Goal: Task Accomplishment & Management: Complete application form

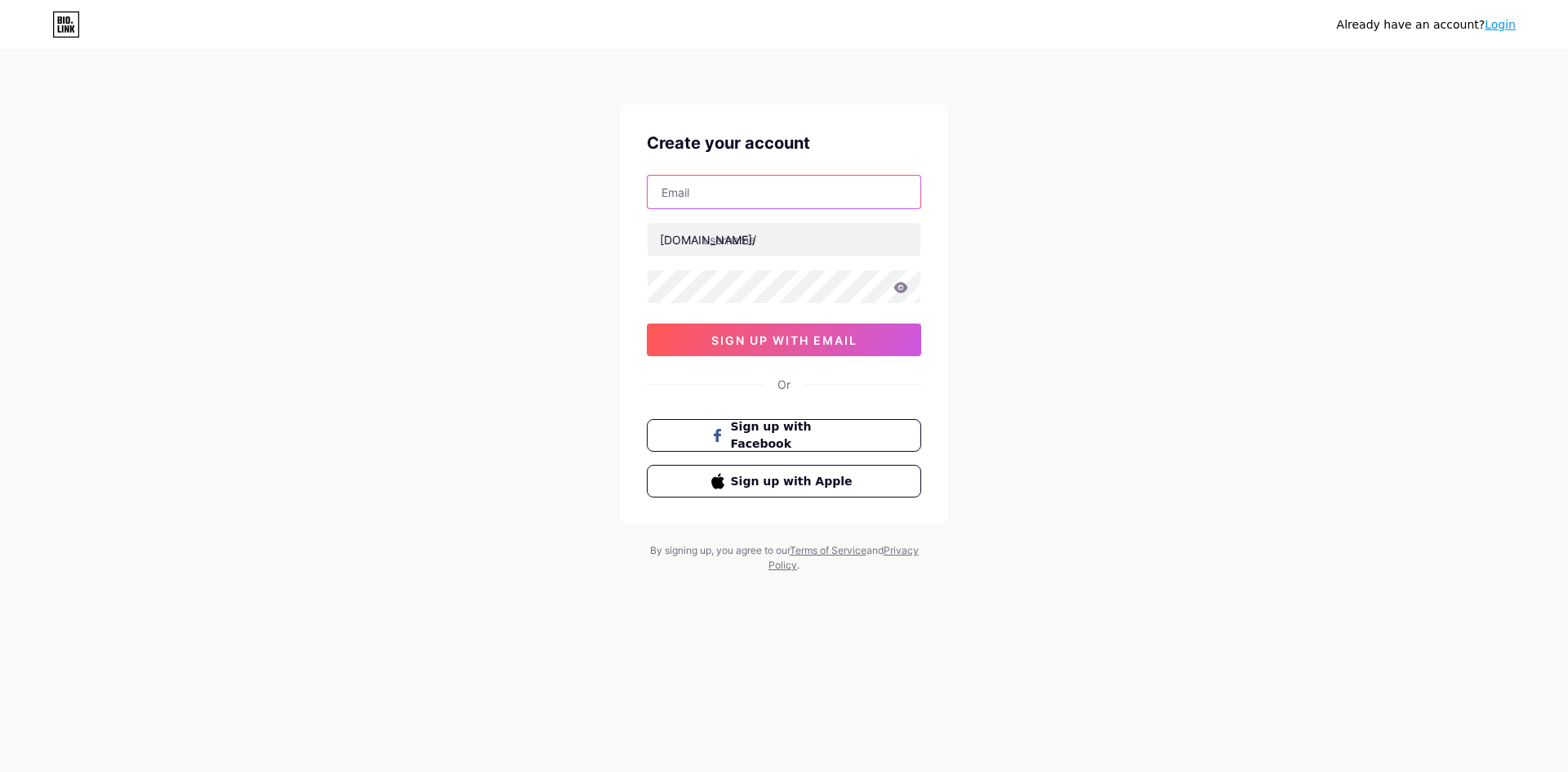
click at [850, 194] on input "text" at bounding box center [784, 191] width 273 height 33
type input "[EMAIL_ADDRESS][DOMAIN_NAME]"
click at [1034, 412] on div "Already have an account? Login Create your account [EMAIL_ADDRESS][DOMAIN_NAME]…" at bounding box center [784, 312] width 1568 height 625
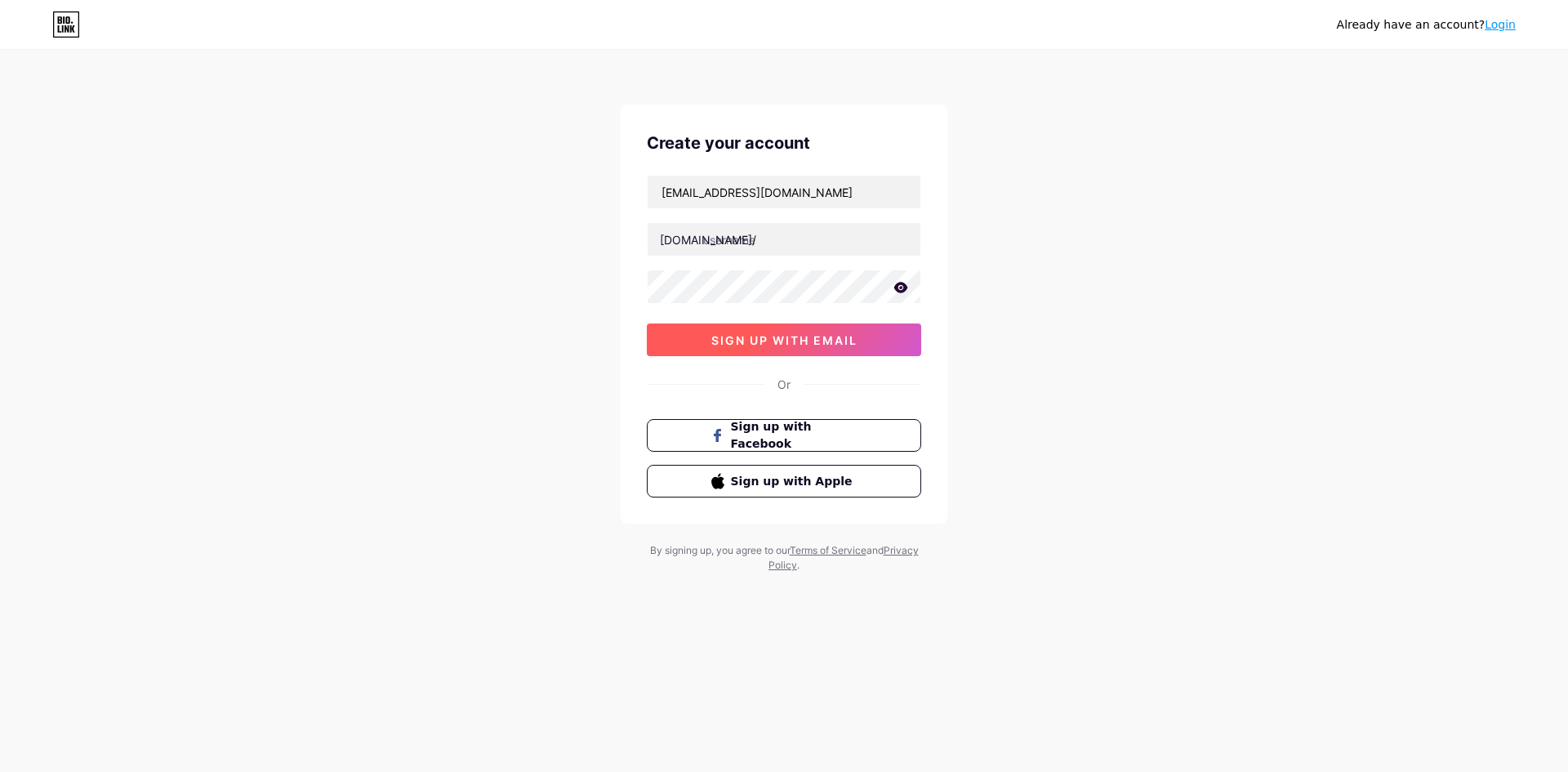
click at [774, 337] on span "sign up with email" at bounding box center [784, 341] width 146 height 14
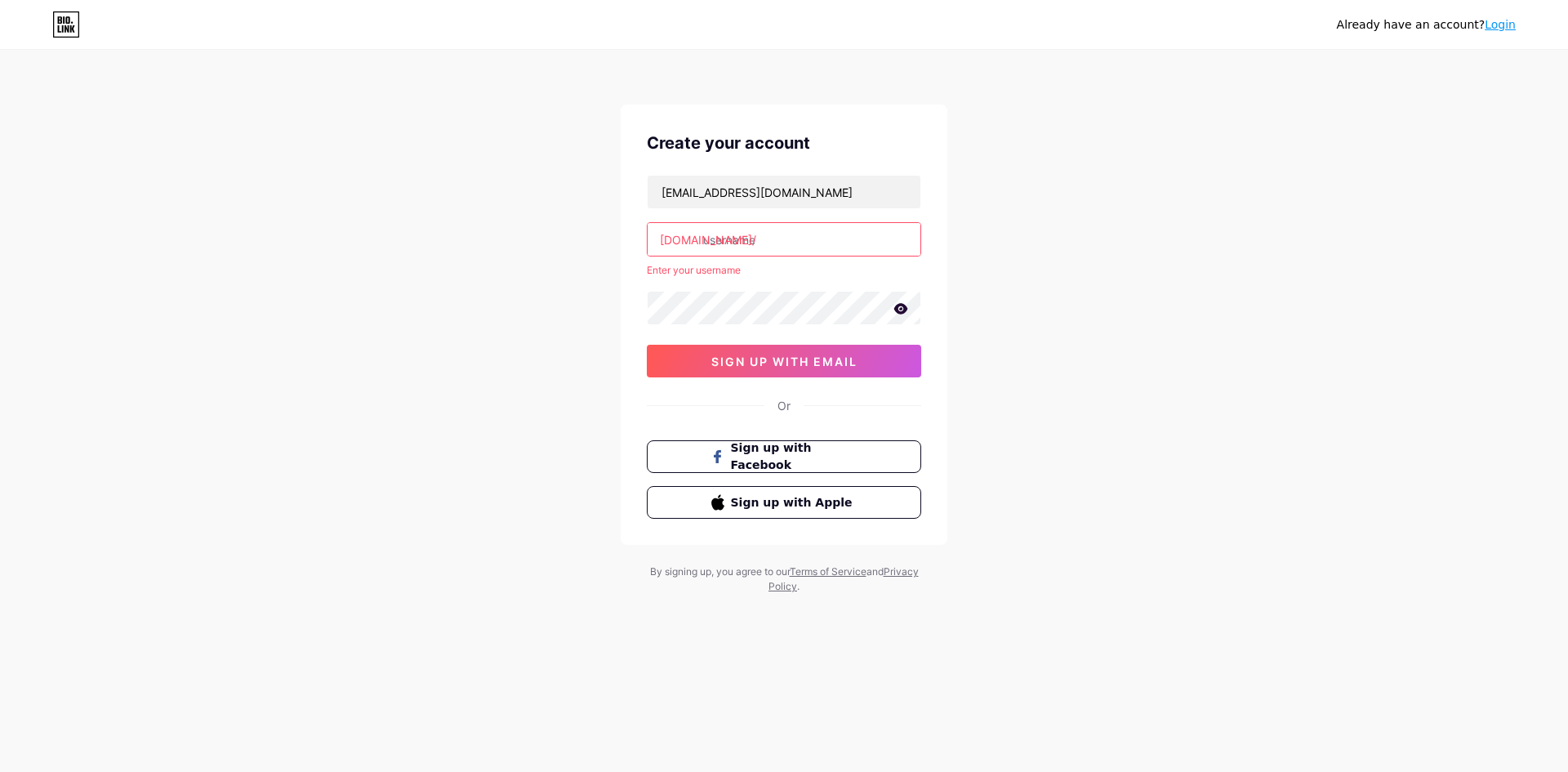
click at [803, 243] on input "text" at bounding box center [784, 239] width 273 height 33
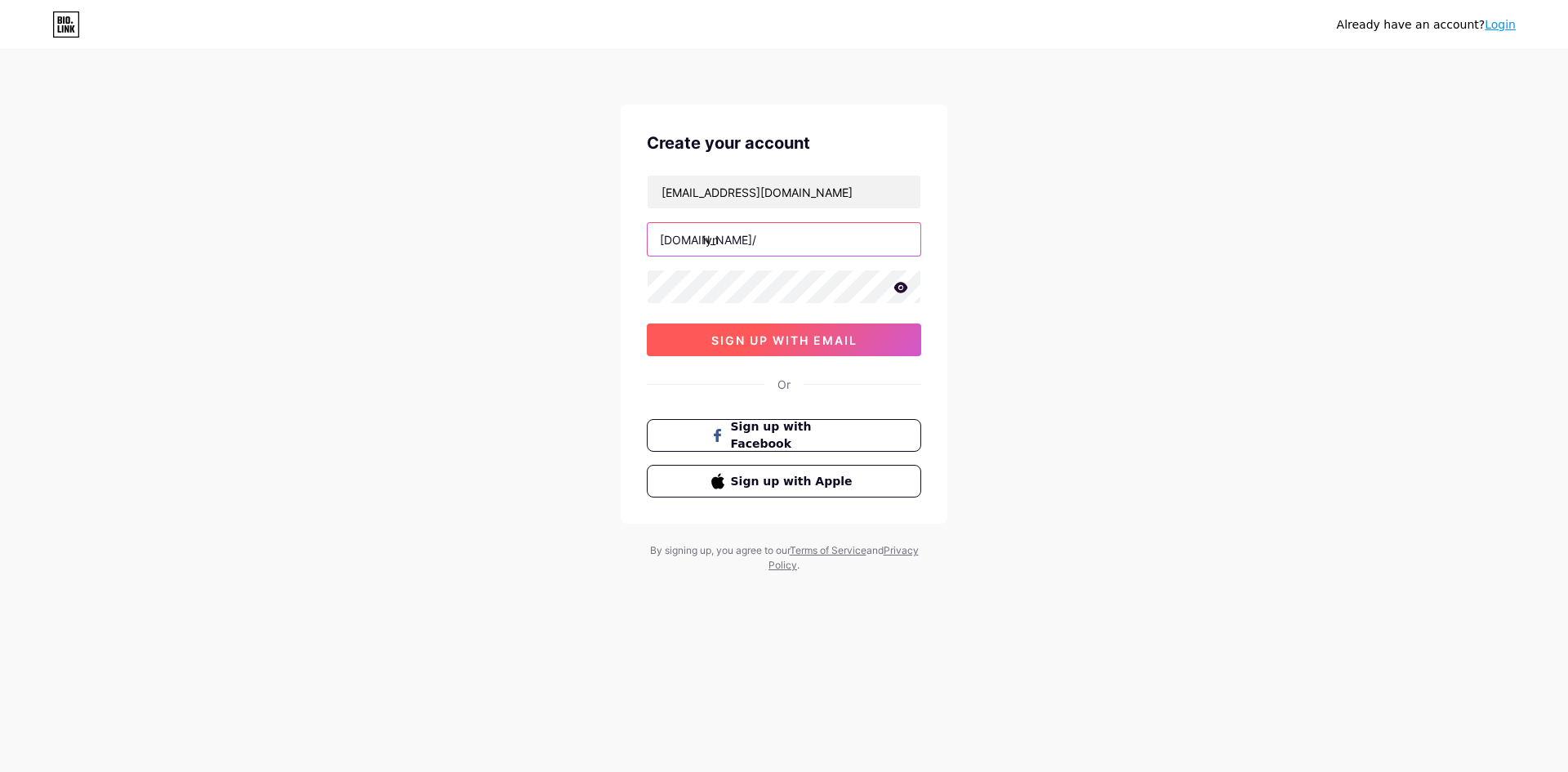
type input "iyn"
click at [872, 345] on button "sign up with email" at bounding box center [784, 339] width 275 height 33
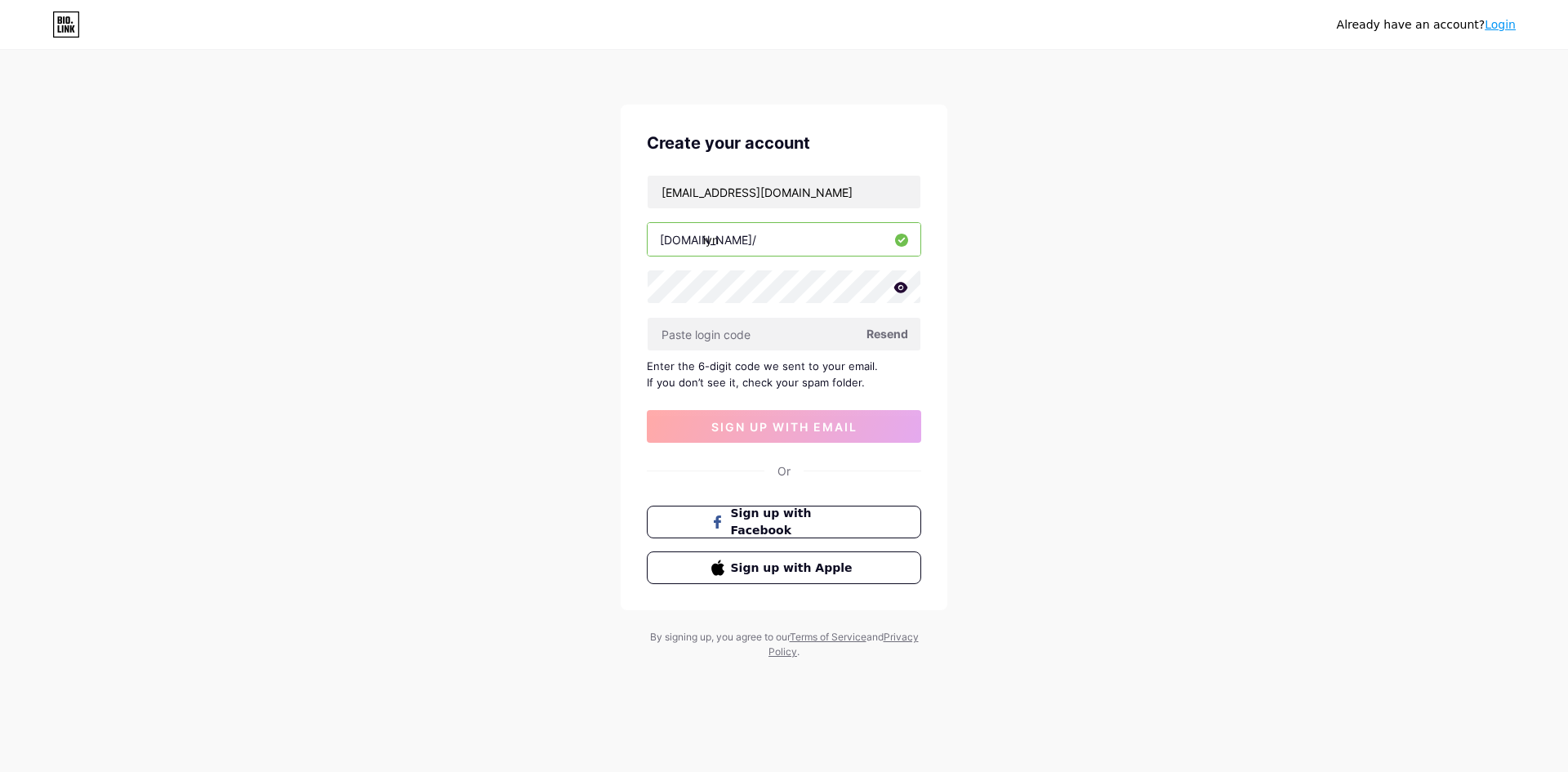
click at [877, 339] on span "Resend" at bounding box center [887, 333] width 41 height 17
drag, startPoint x: 801, startPoint y: 210, endPoint x: 630, endPoint y: 219, distance: 171.2
click at [630, 219] on div "Create your account [EMAIL_ADDRESS][DOMAIN_NAME] [DOMAIN_NAME]/ iyn Resend Ente…" at bounding box center [784, 357] width 327 height 505
type input "[EMAIL_ADDRESS][DOMAIN_NAME]"
click at [899, 284] on icon at bounding box center [902, 287] width 14 height 11
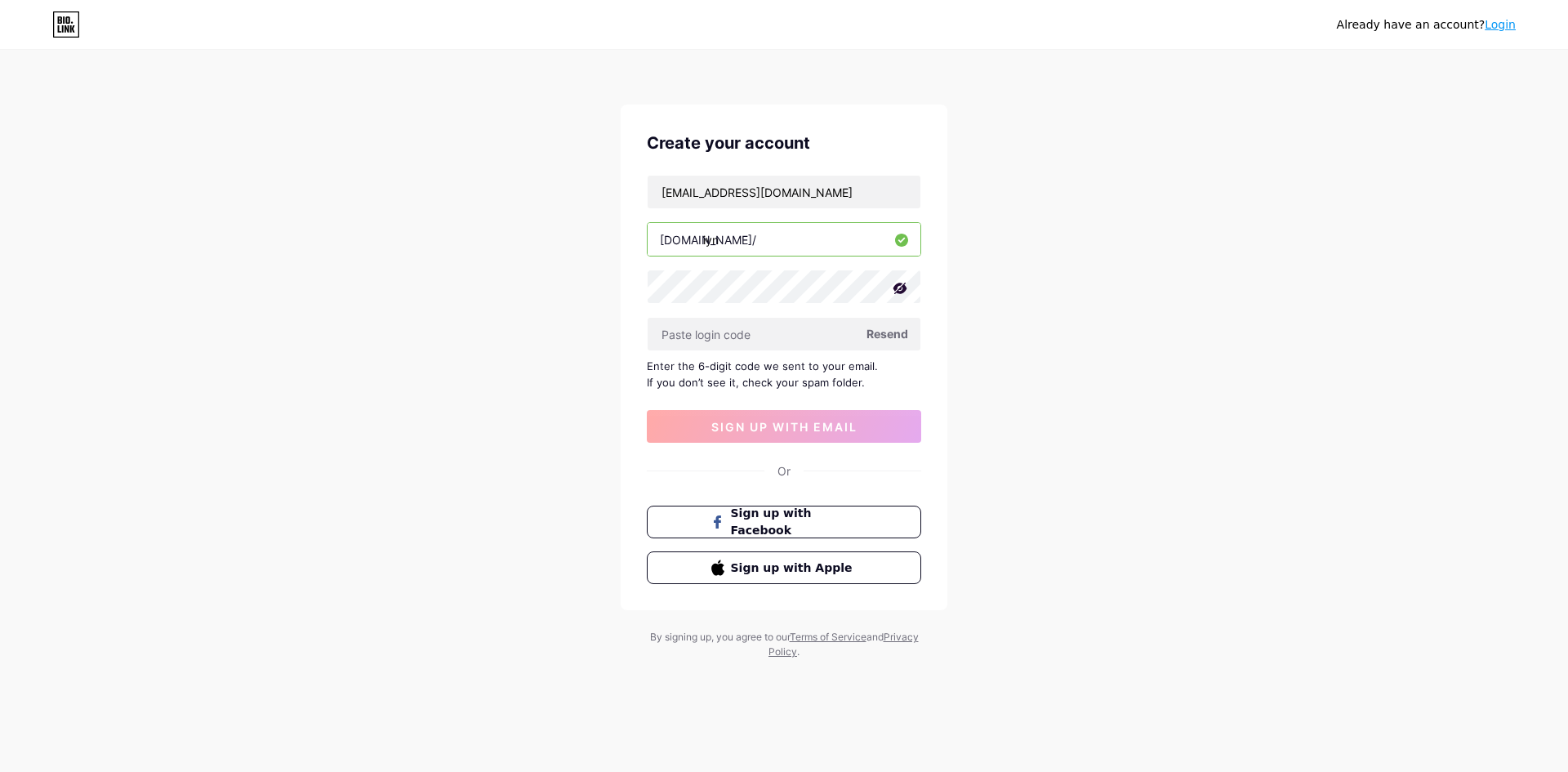
click at [899, 284] on icon at bounding box center [901, 288] width 14 height 11
click at [899, 332] on span "Resend" at bounding box center [887, 333] width 41 height 17
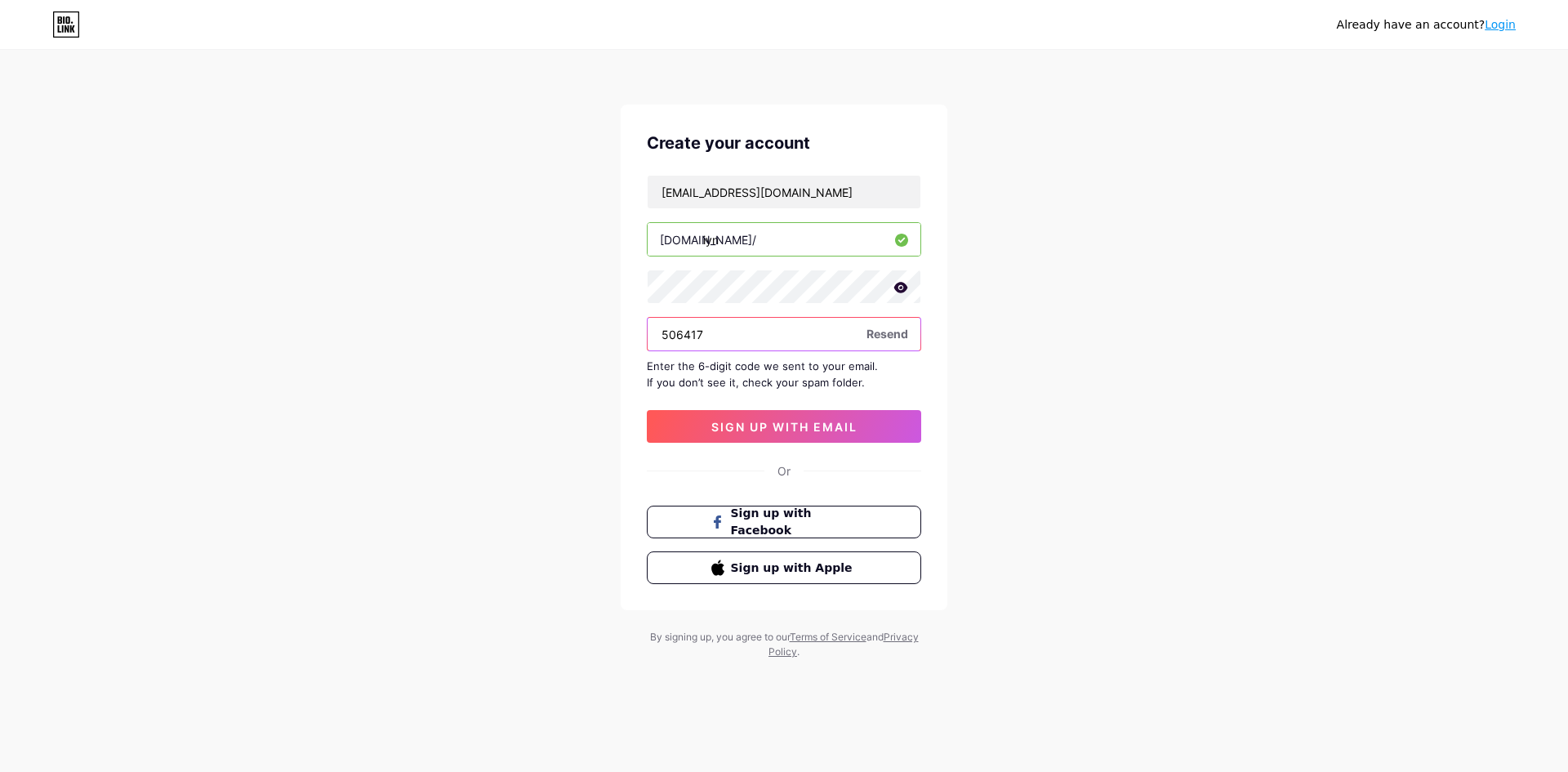
type input "506417"
click at [832, 427] on span "sign up with email" at bounding box center [784, 427] width 146 height 14
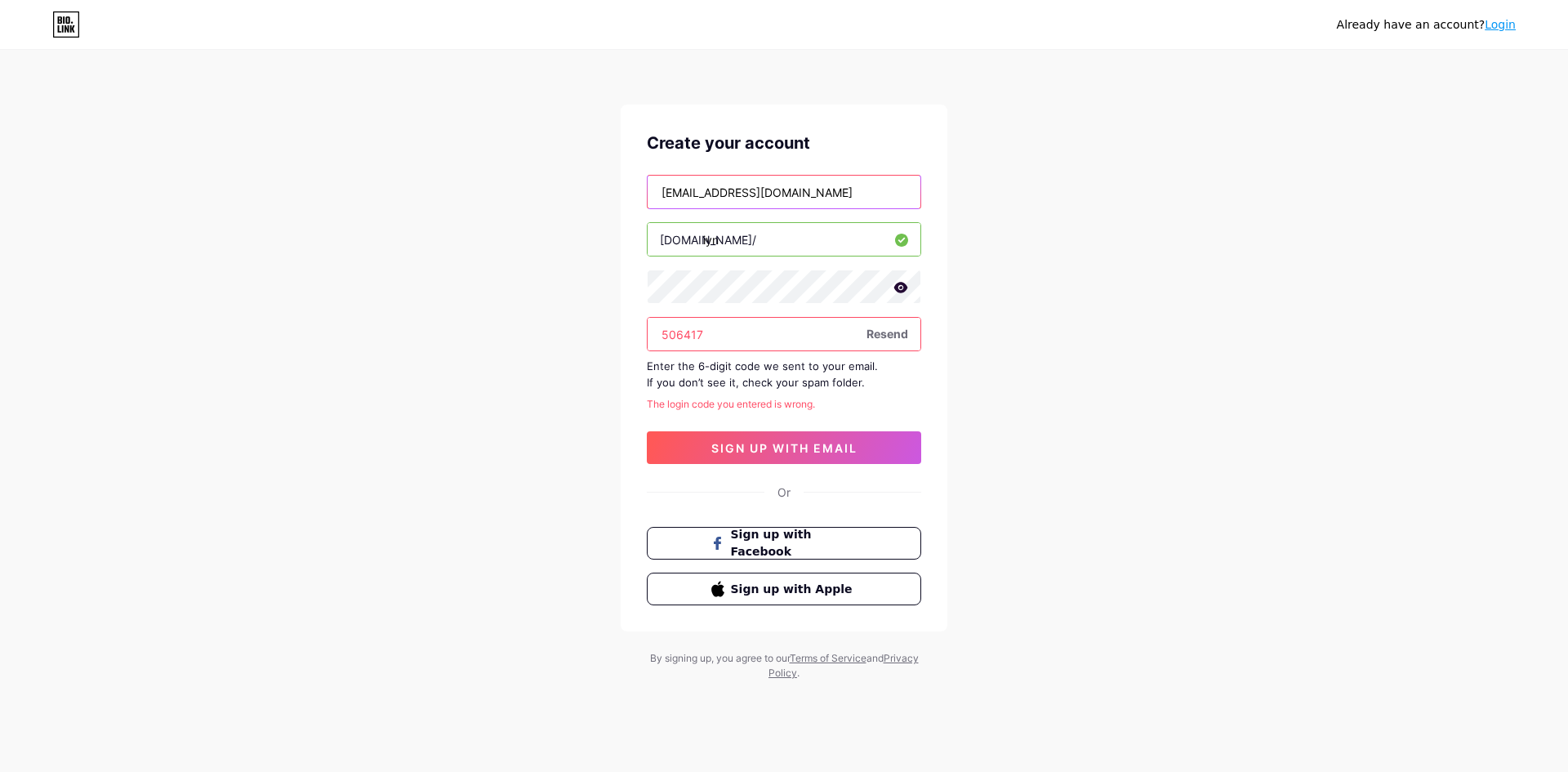
drag, startPoint x: 849, startPoint y: 195, endPoint x: 481, endPoint y: 188, distance: 368.1
click at [481, 188] on div "Already have an account? Login Create your account [EMAIL_ADDRESS][DOMAIN_NAME]…" at bounding box center [784, 366] width 1568 height 732
type input "[EMAIL_ADDRESS][DOMAIN_NAME]"
drag, startPoint x: 607, startPoint y: 349, endPoint x: 571, endPoint y: 356, distance: 36.7
click at [571, 356] on div "Already have an account? Login Create your account [EMAIL_ADDRESS][DOMAIN_NAME]…" at bounding box center [784, 366] width 1568 height 732
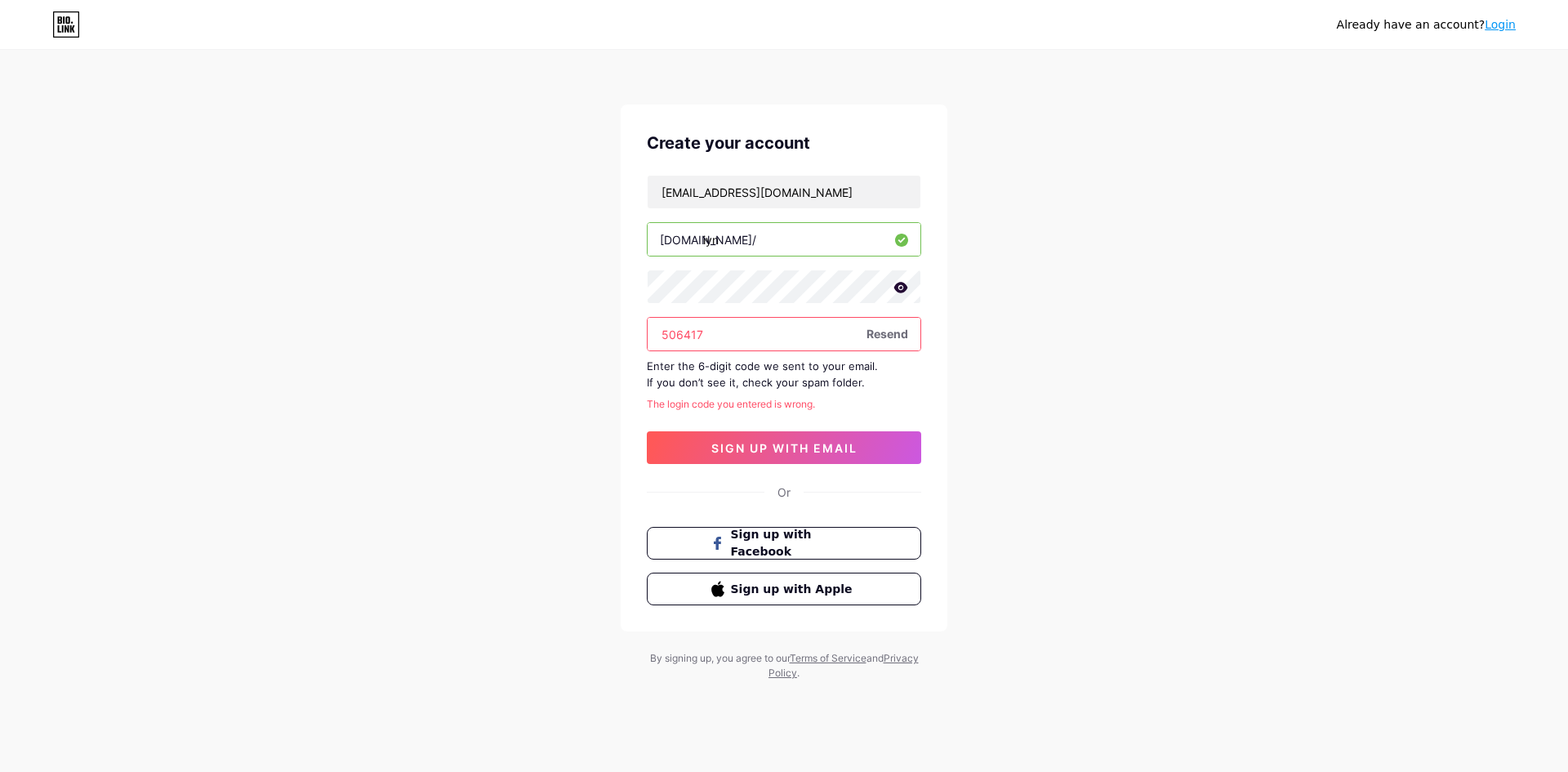
click at [882, 330] on span "Resend" at bounding box center [887, 333] width 41 height 17
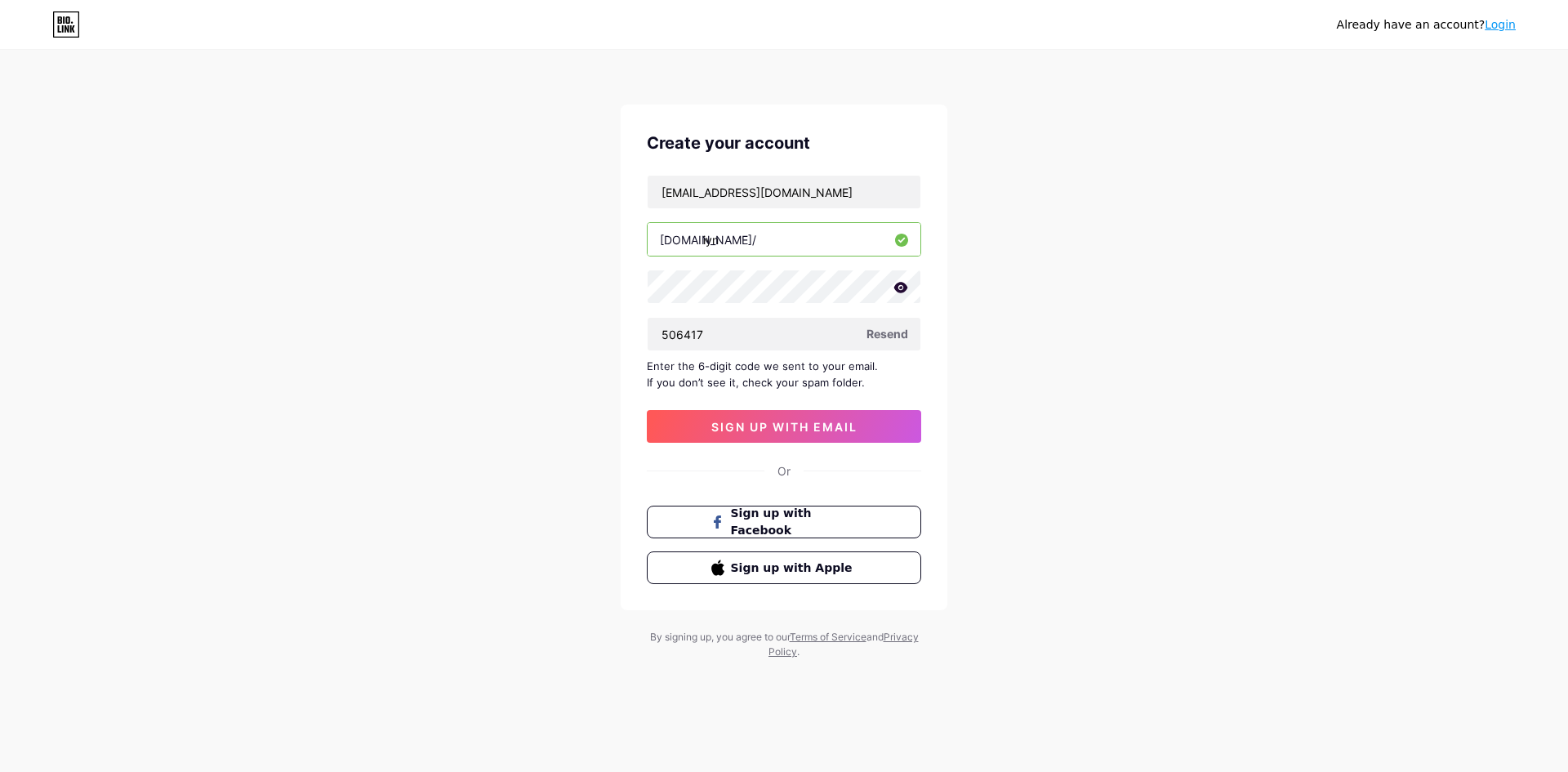
click at [882, 330] on span "Resend" at bounding box center [887, 333] width 41 height 17
drag, startPoint x: 537, startPoint y: 345, endPoint x: 511, endPoint y: 345, distance: 26.0
click at [511, 345] on div "Already have an account? Login Create your account [EMAIL_ADDRESS][DOMAIN_NAME]…" at bounding box center [784, 356] width 1568 height 711
type input "506417"
click at [786, 423] on span "sign up with email" at bounding box center [784, 427] width 146 height 14
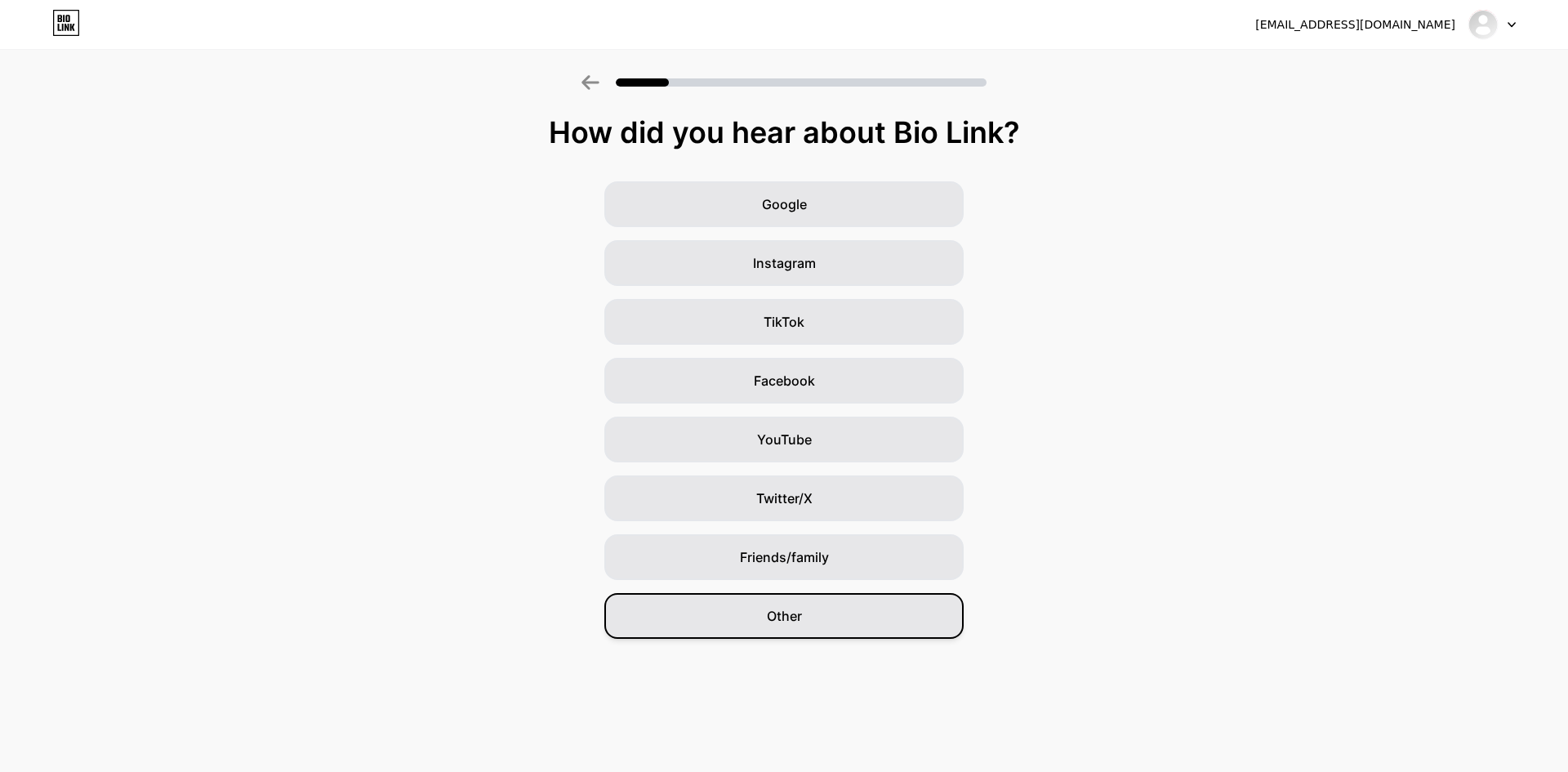
click at [820, 618] on div "Other" at bounding box center [784, 616] width 359 height 46
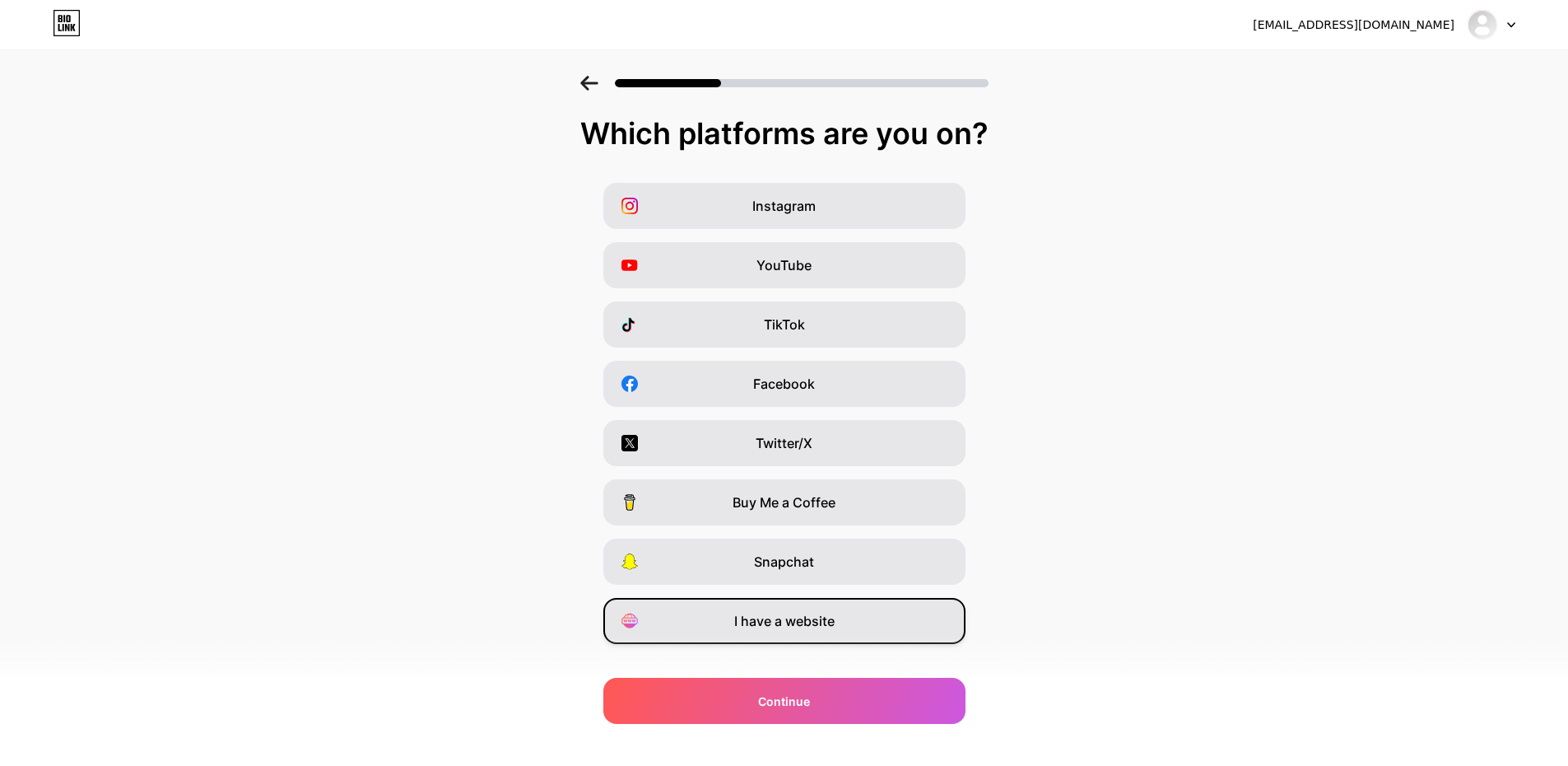
click at [842, 636] on div "I have a website" at bounding box center [784, 621] width 362 height 46
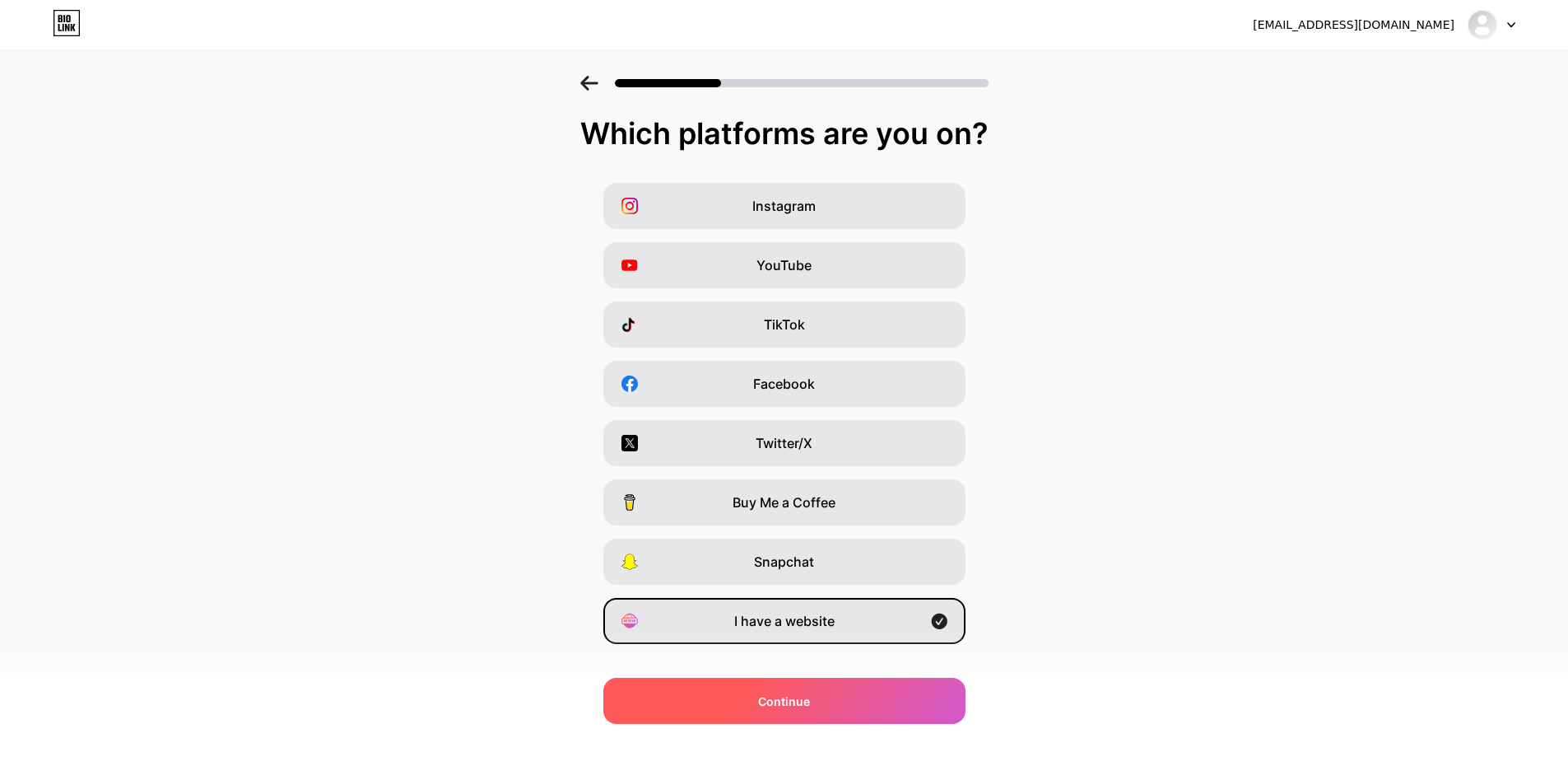
click at [860, 697] on div "Continue" at bounding box center [784, 701] width 362 height 46
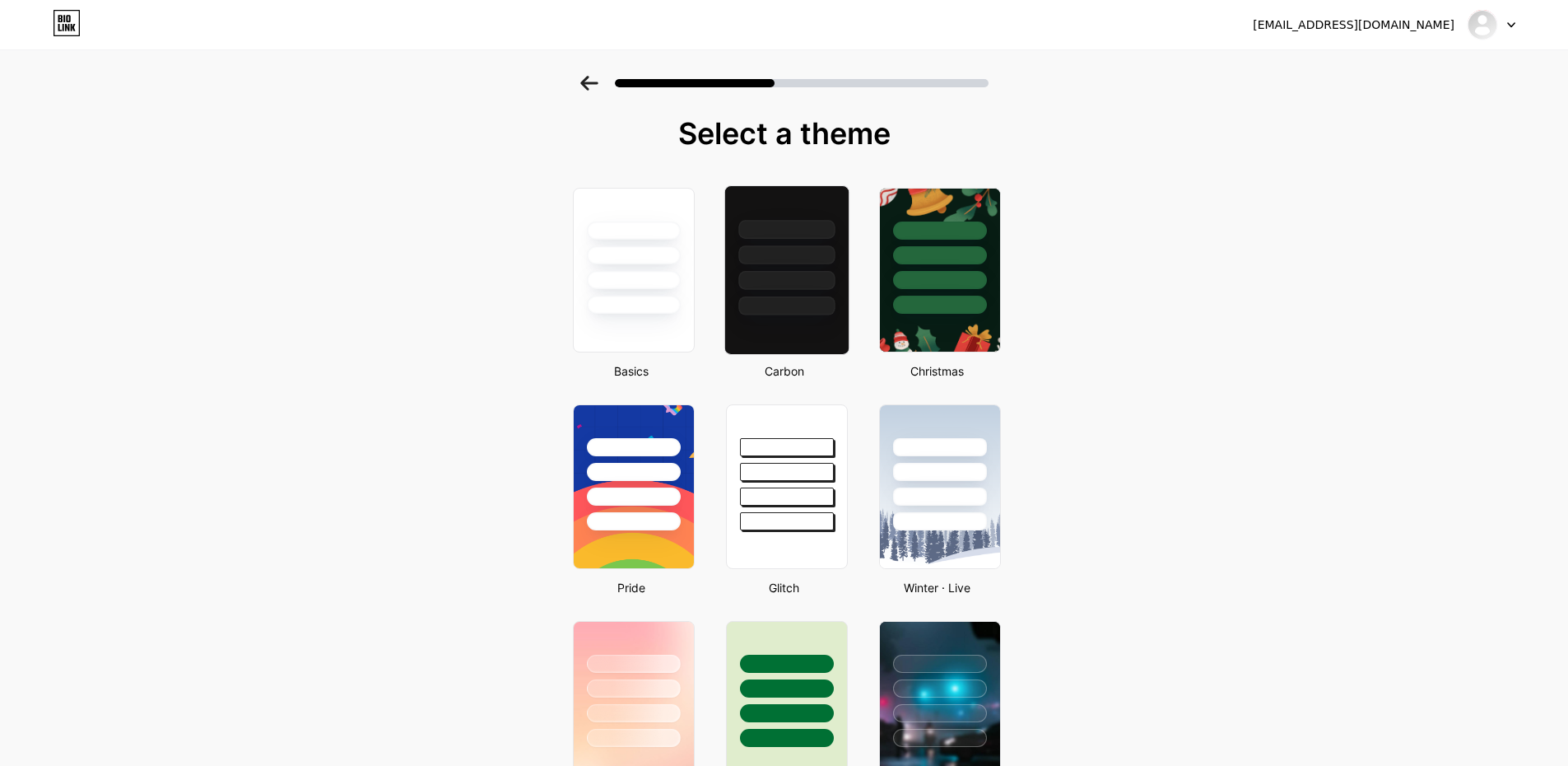
click at [771, 272] on div at bounding box center [786, 280] width 97 height 19
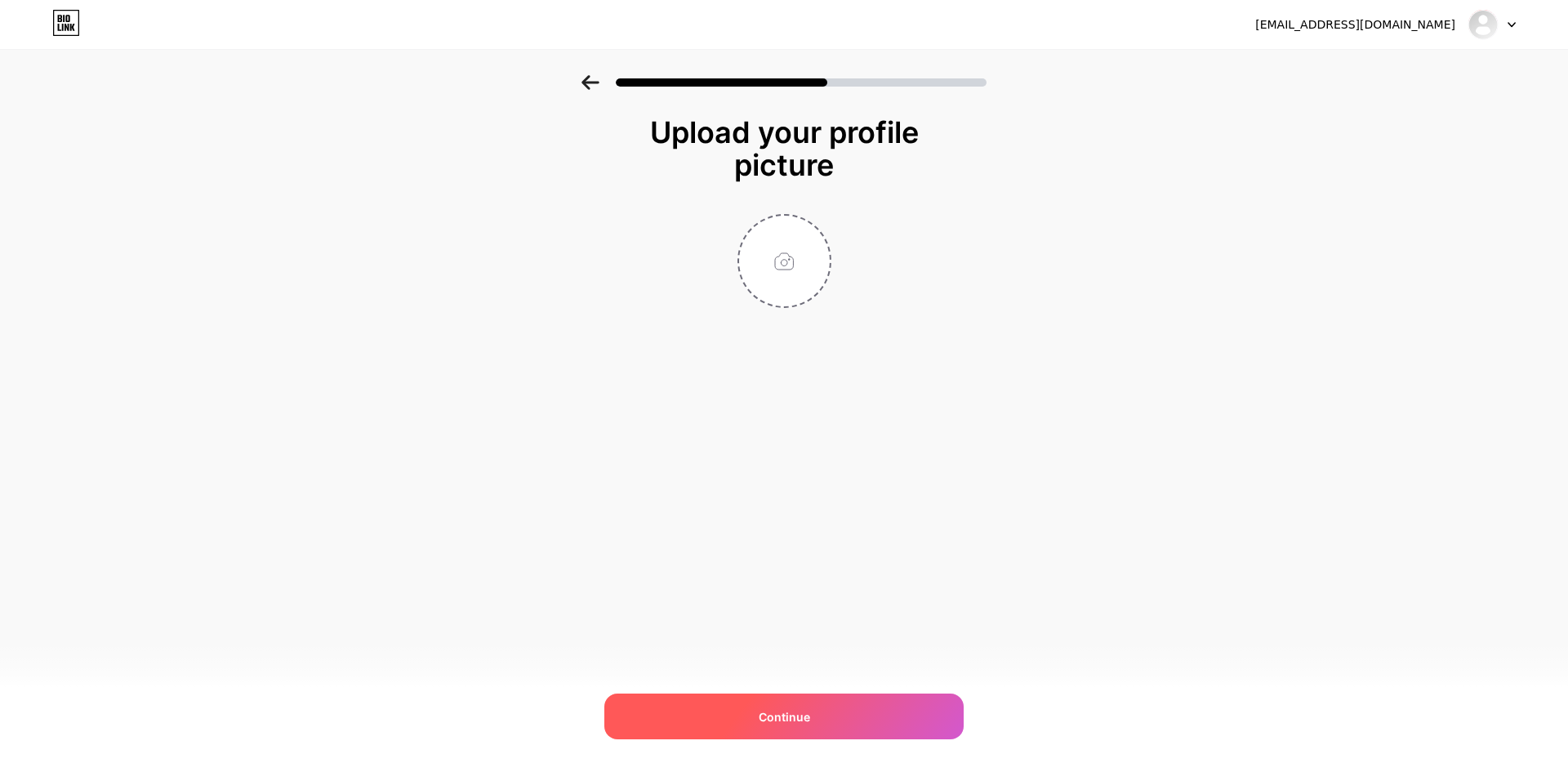
click at [804, 704] on div "Continue" at bounding box center [784, 717] width 359 height 46
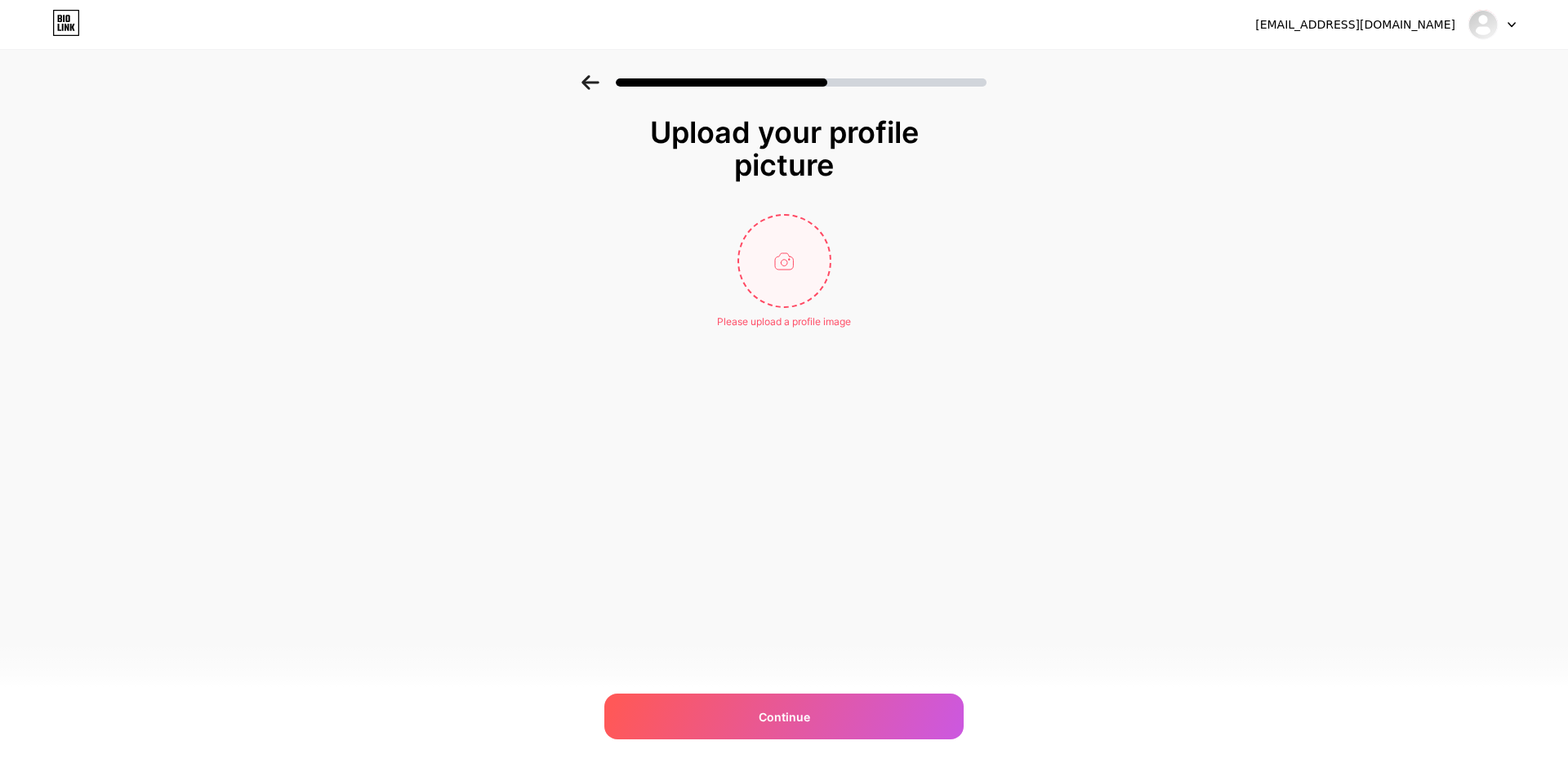
click at [785, 251] on input "file" at bounding box center [784, 261] width 91 height 91
type input "C:\fakepath\Screenshot [DATE] 234833.png"
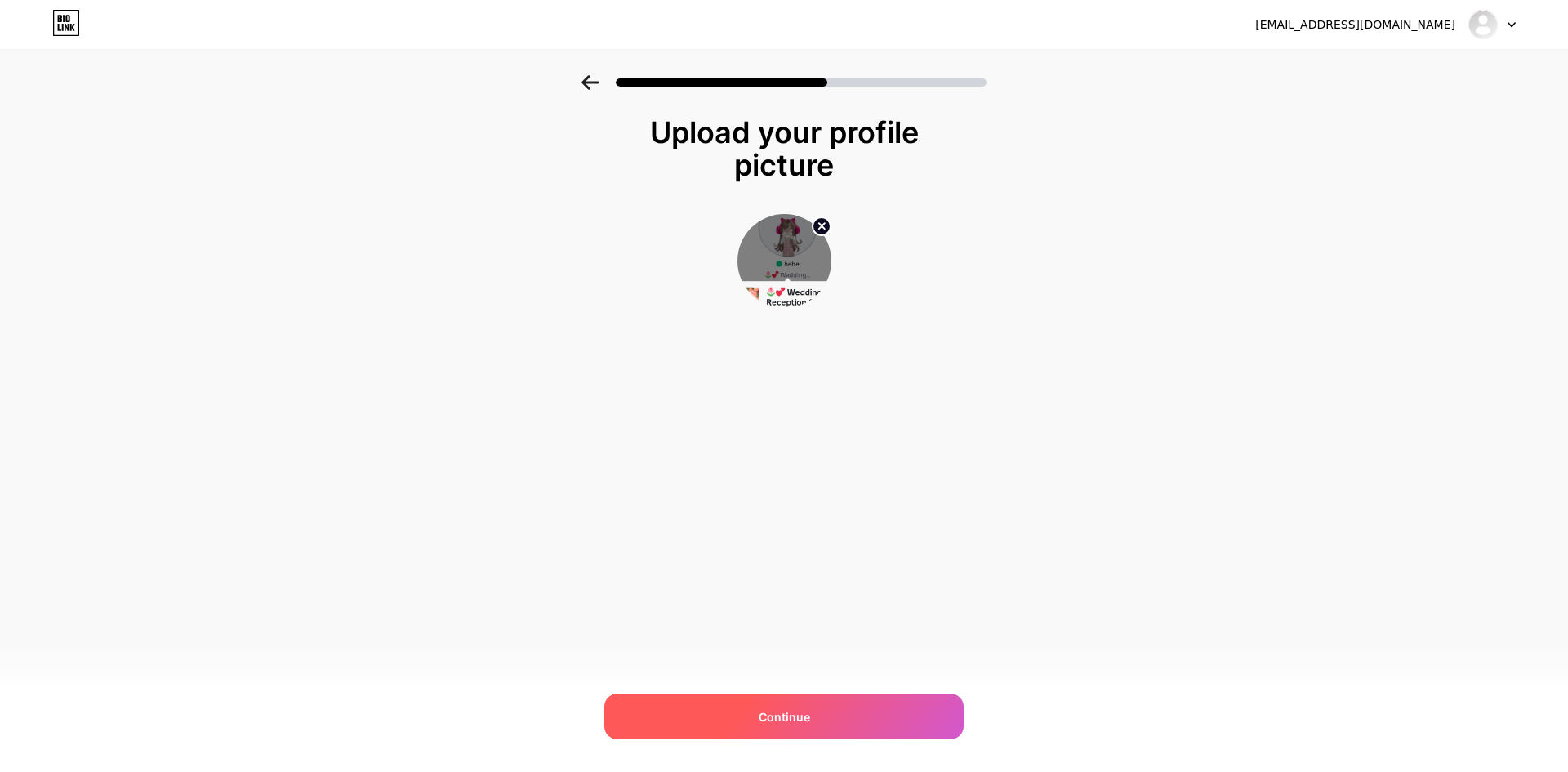
click at [771, 706] on div "Continue" at bounding box center [784, 717] width 359 height 46
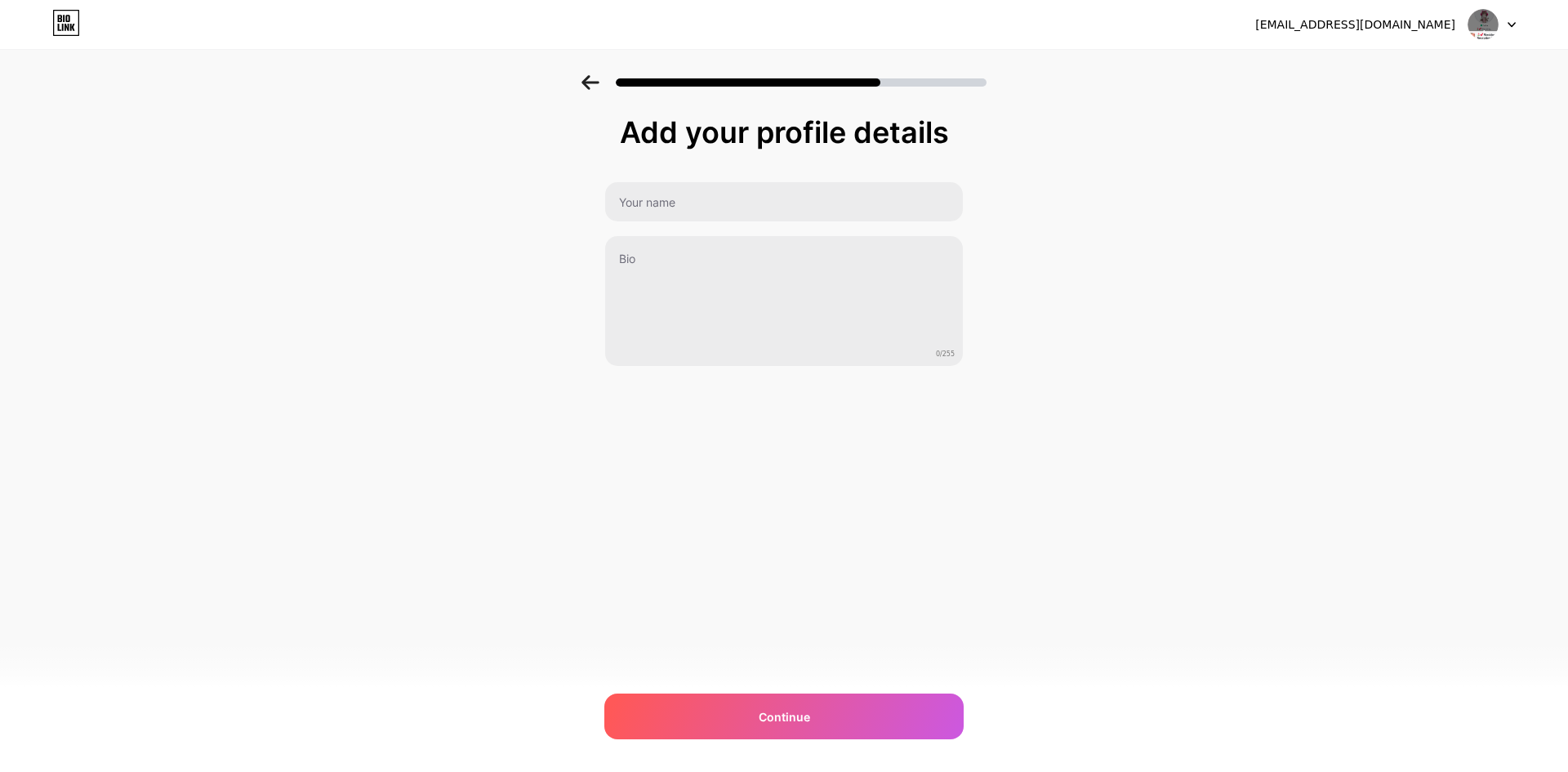
click at [591, 83] on icon at bounding box center [590, 82] width 17 height 15
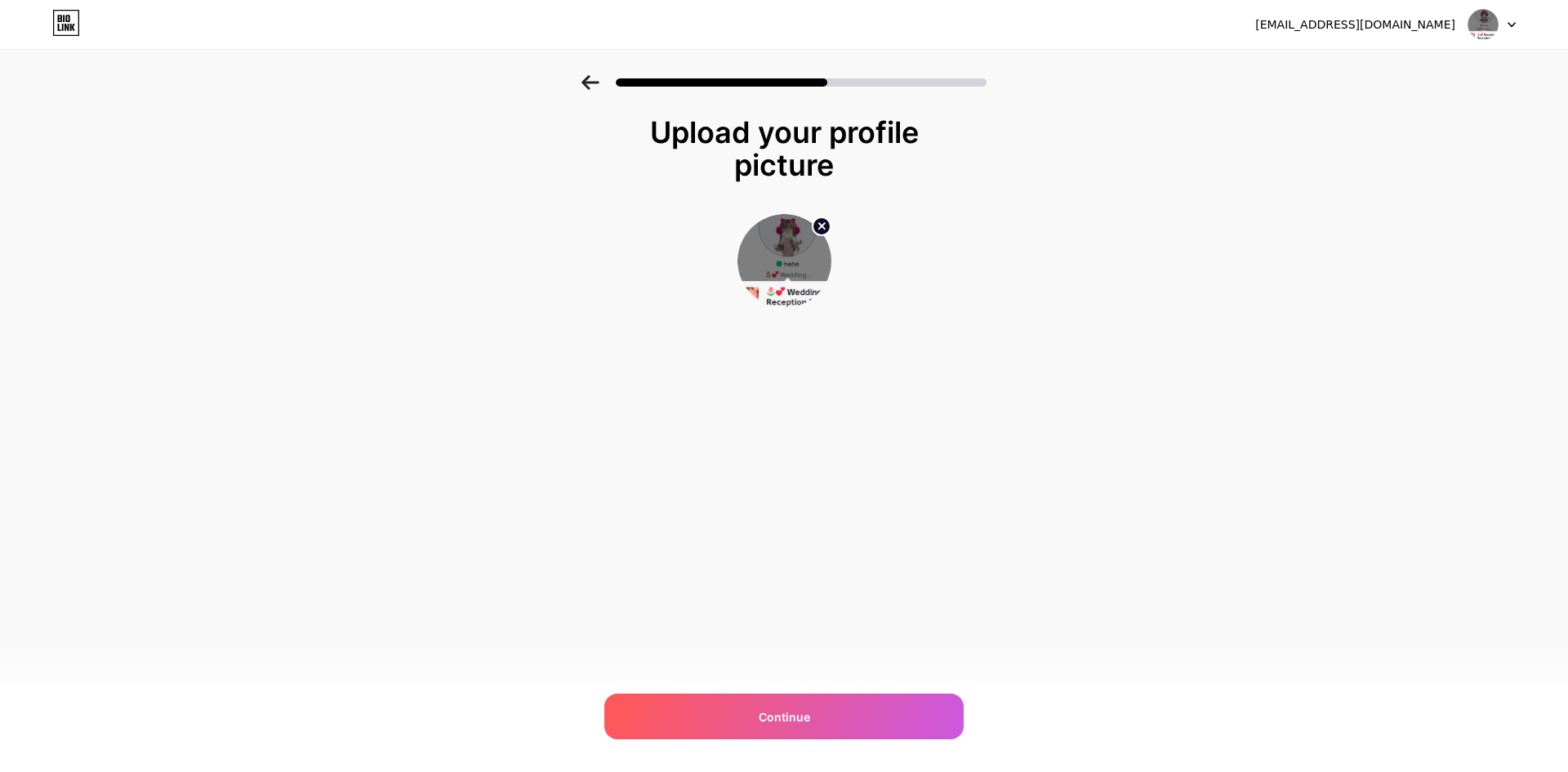
click at [818, 230] on circle at bounding box center [821, 226] width 18 height 18
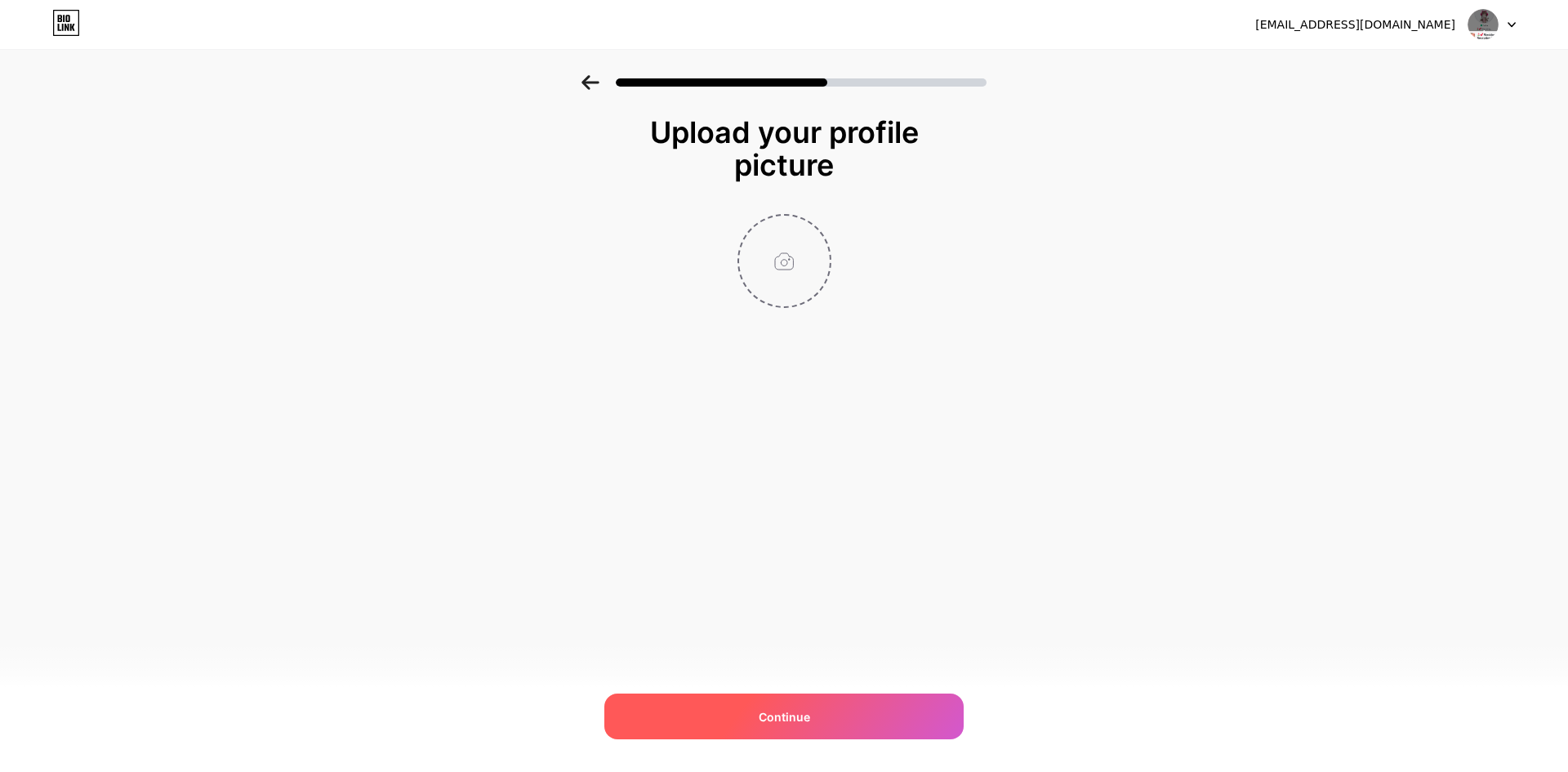
click at [763, 720] on span "Continue" at bounding box center [784, 716] width 51 height 17
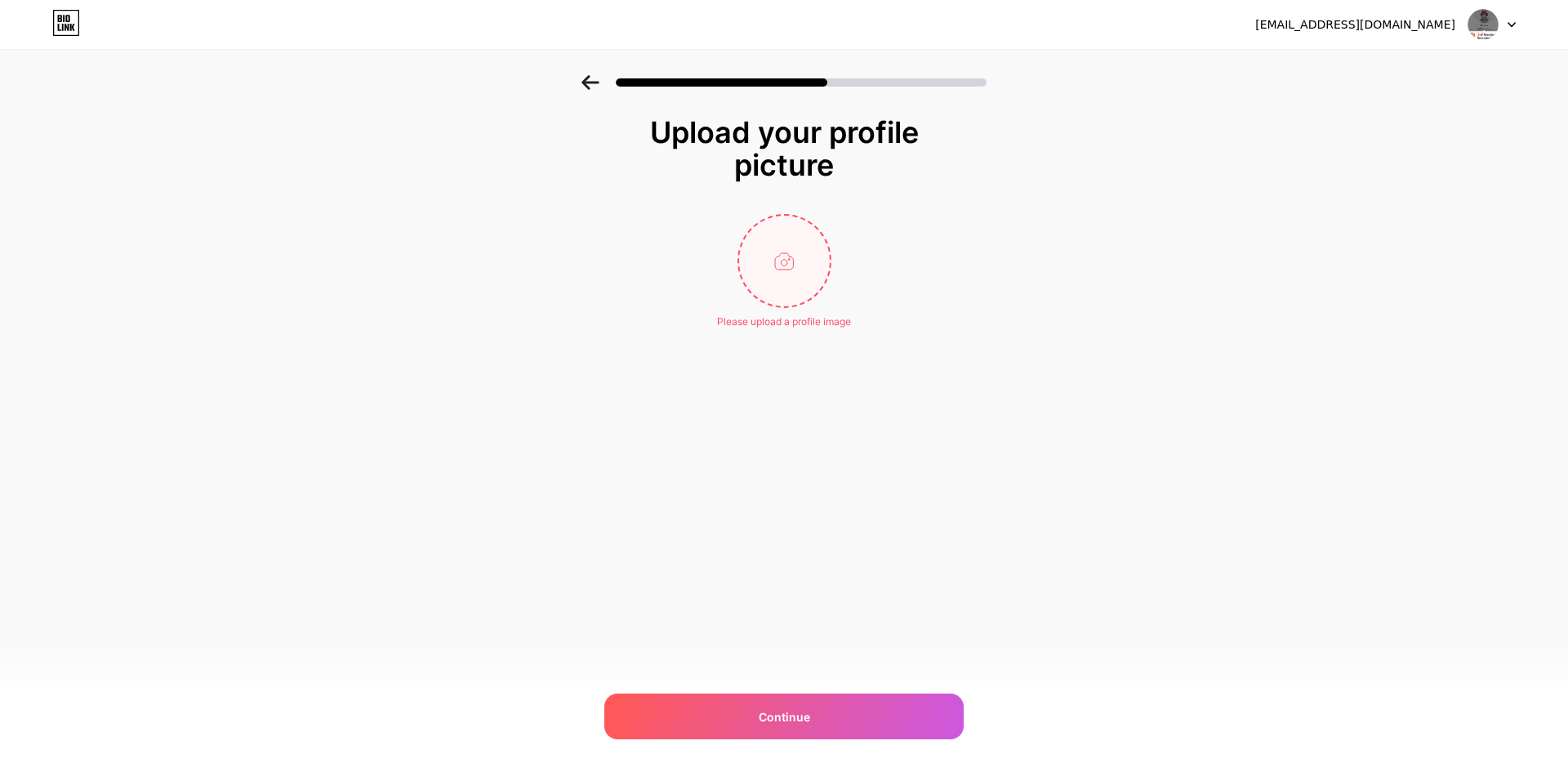
click at [800, 289] on input "file" at bounding box center [784, 261] width 91 height 91
type input "C:\fakepath\Screenshot [DATE] 210333.png"
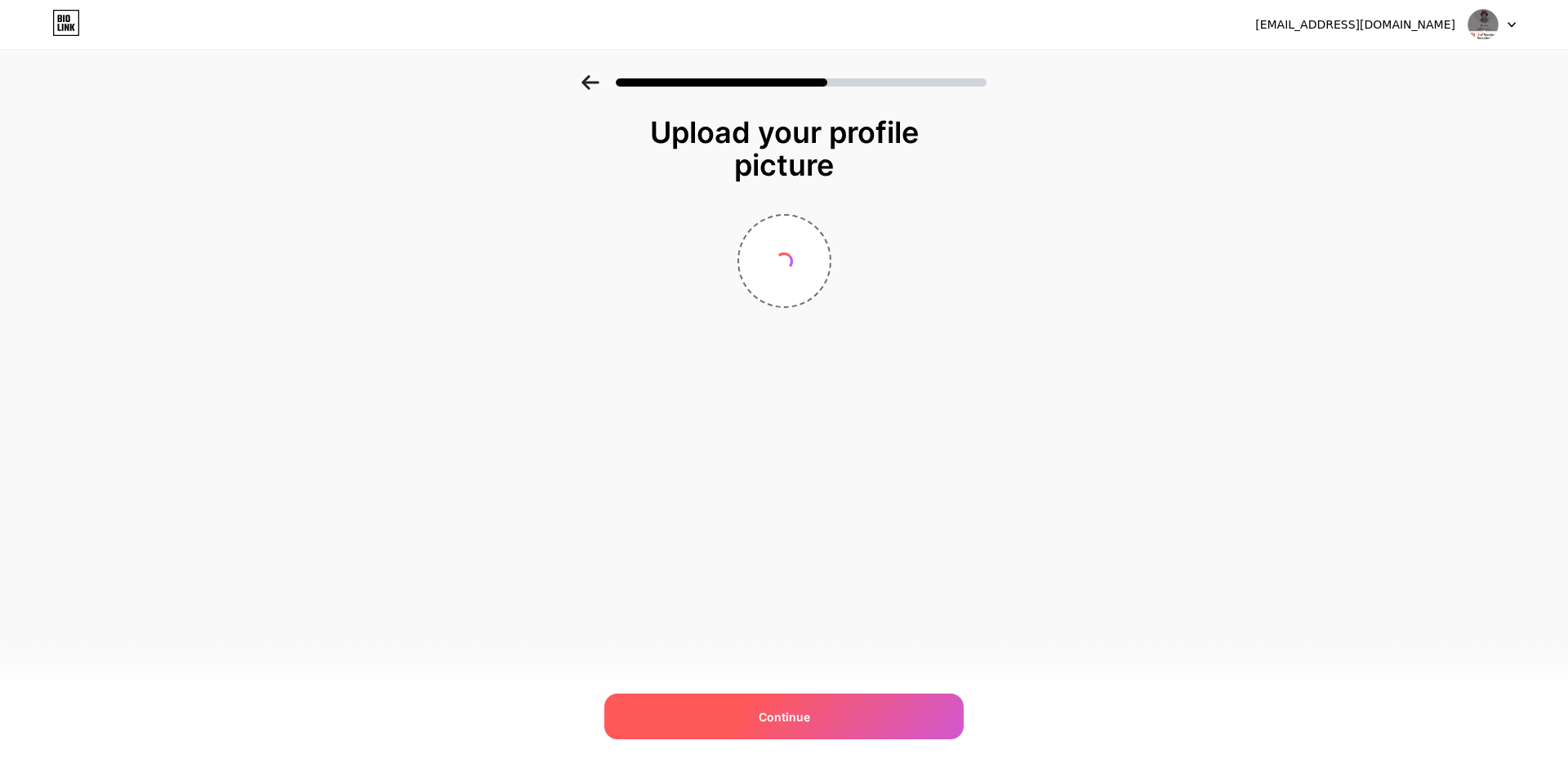
click at [867, 710] on div "Continue" at bounding box center [784, 717] width 359 height 46
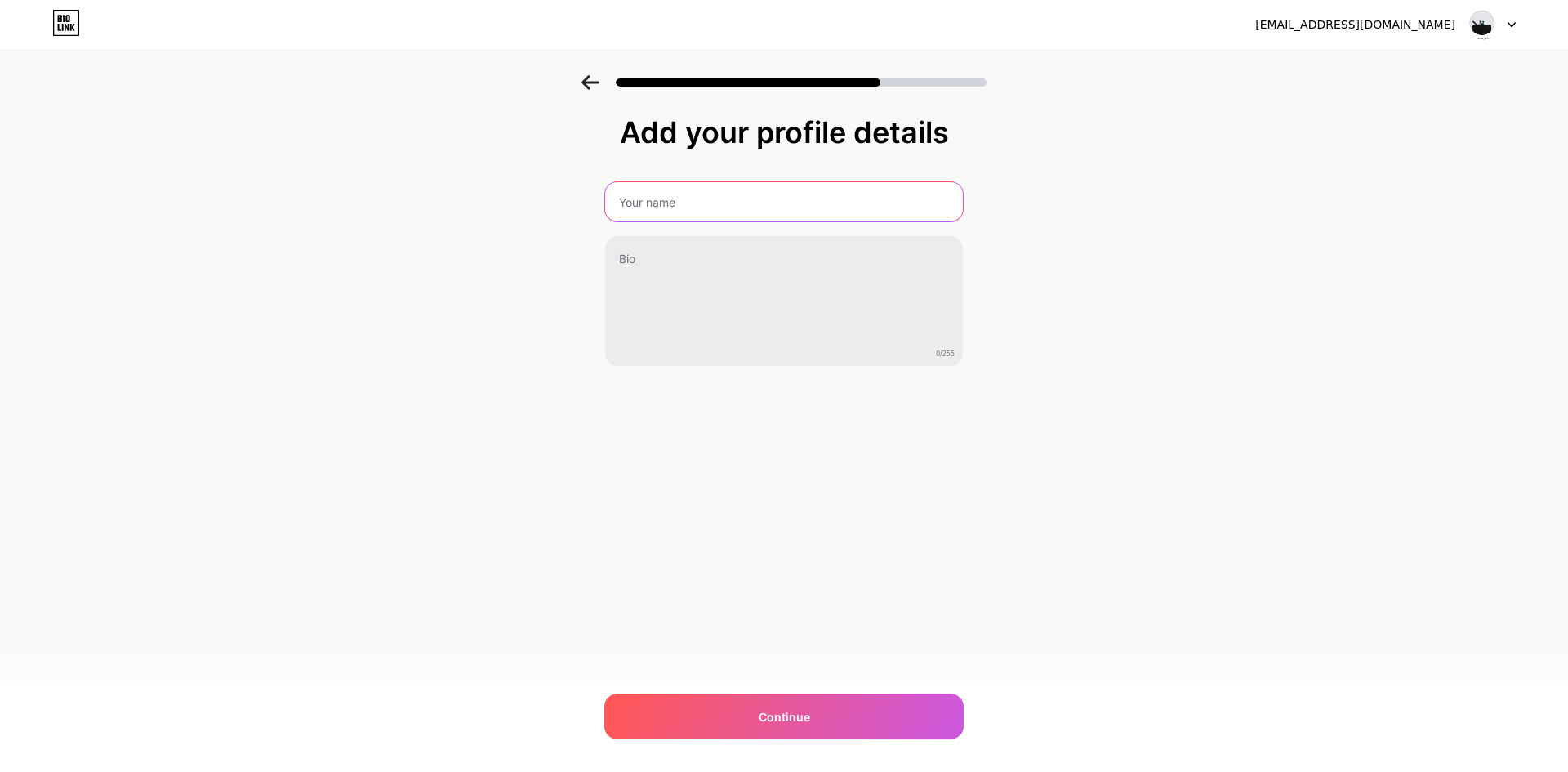
click at [697, 215] on input "text" at bounding box center [784, 202] width 357 height 40
type input "i"
type input "dawg"
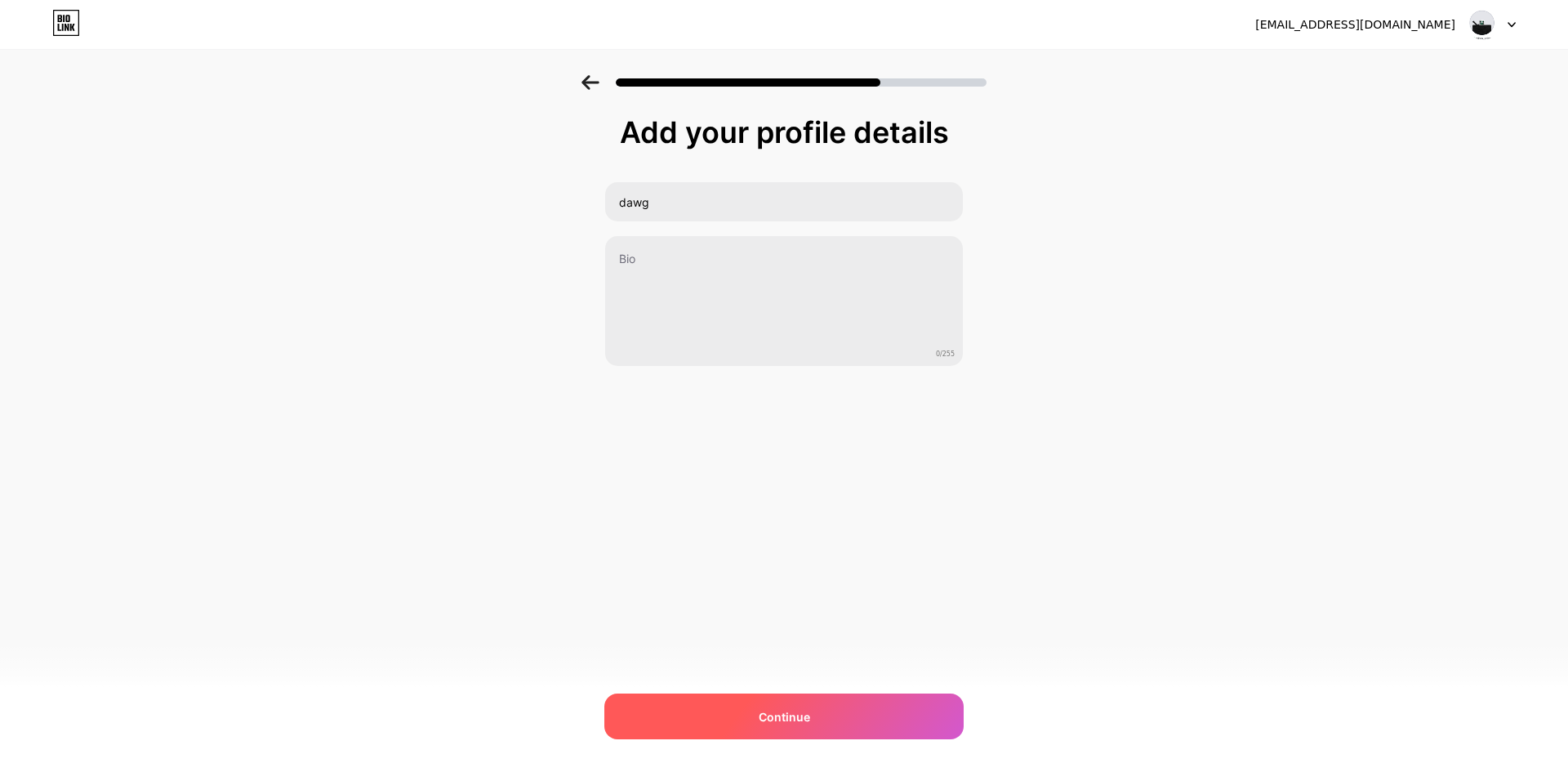
click at [931, 716] on div "Continue" at bounding box center [784, 717] width 359 height 46
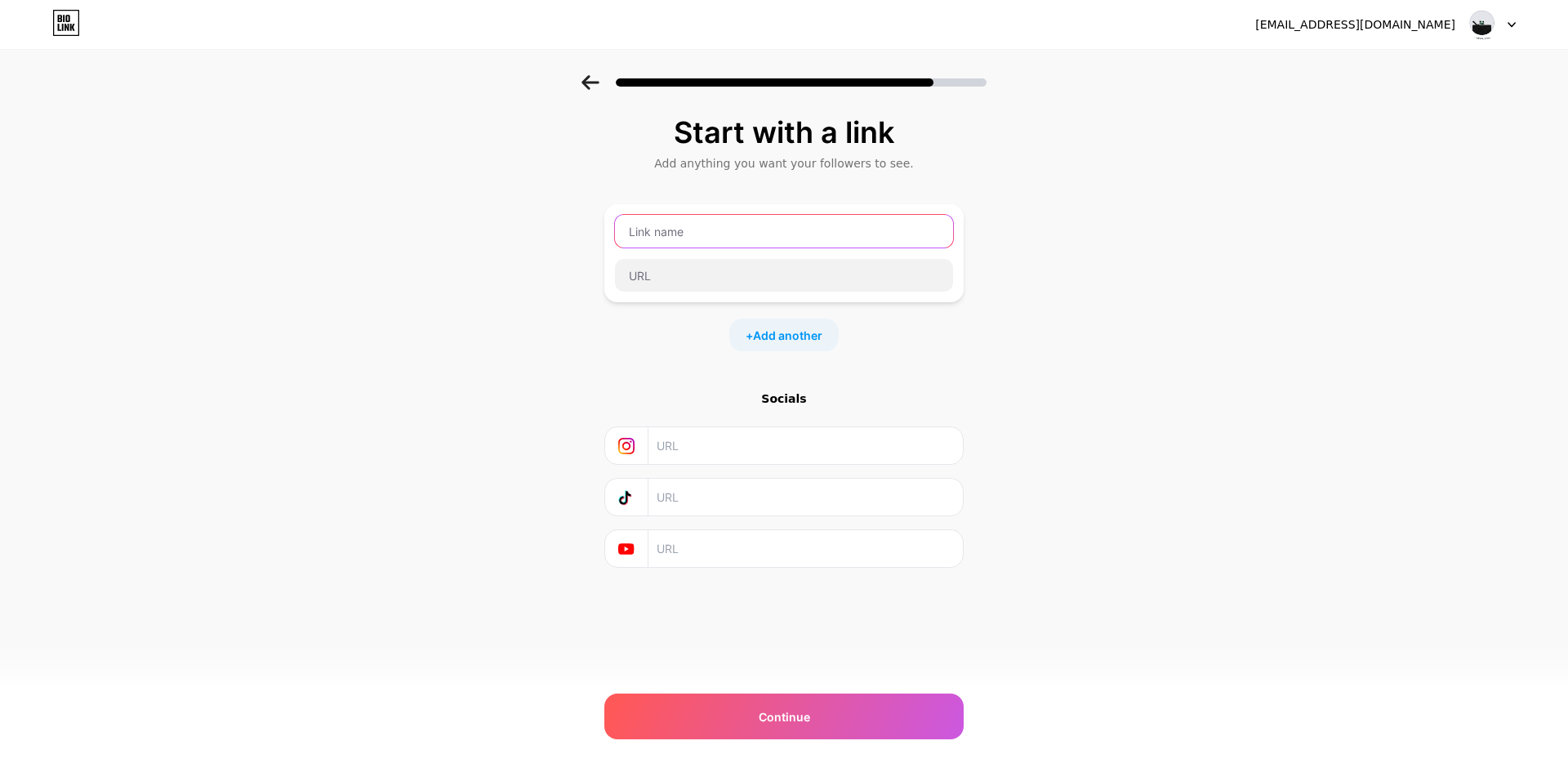
click at [822, 226] on input "text" at bounding box center [784, 231] width 338 height 33
